Goal: Transaction & Acquisition: Book appointment/travel/reservation

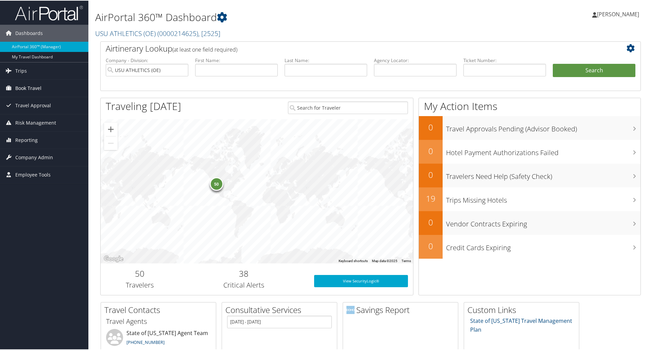
click at [31, 86] on span "Book Travel" at bounding box center [28, 87] width 26 height 17
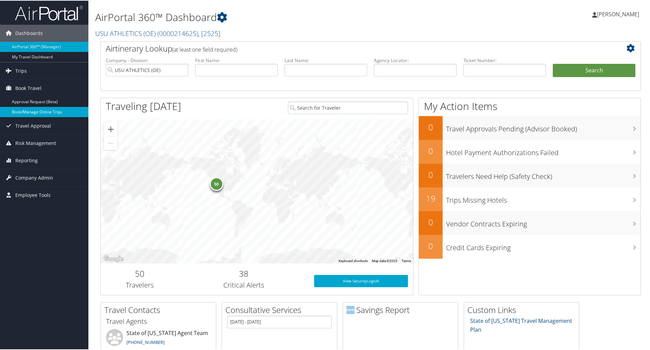
click at [30, 111] on link "Book/Manage Online Trips" at bounding box center [44, 111] width 88 height 10
